Goal: Task Accomplishment & Management: Manage account settings

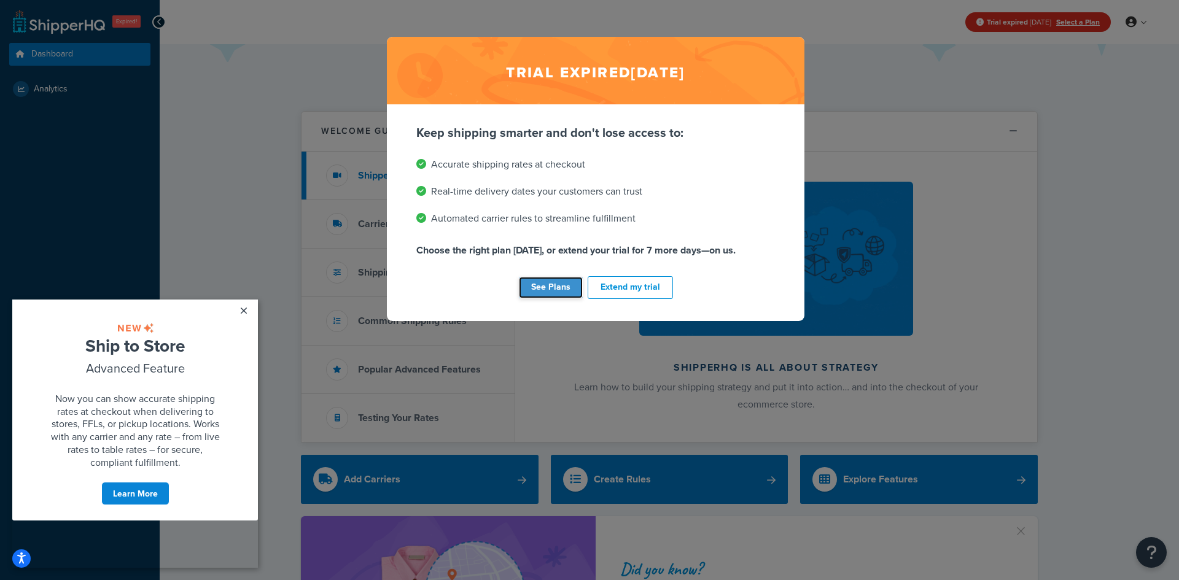
click at [555, 291] on link "See Plans" at bounding box center [551, 287] width 64 height 21
